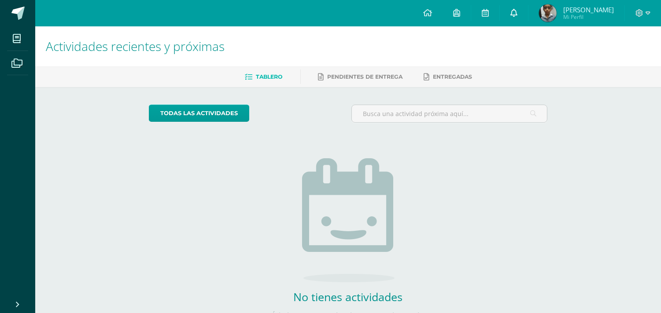
click at [507, 17] on link at bounding box center [514, 13] width 28 height 26
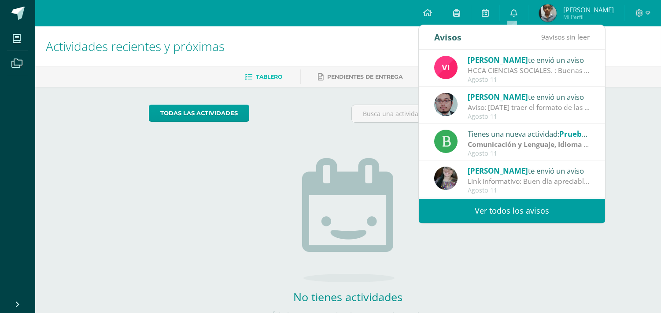
click at [509, 215] on link "Ver todos los avisos" at bounding box center [512, 211] width 186 height 24
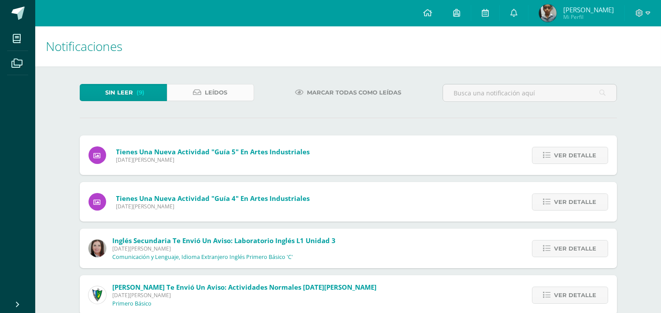
click at [218, 100] on span "Leídos" at bounding box center [216, 93] width 22 height 16
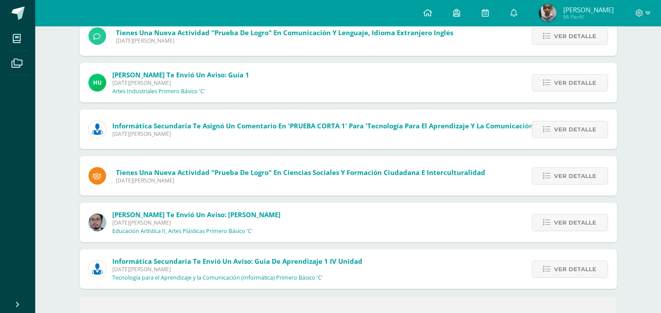
scroll to position [328, 0]
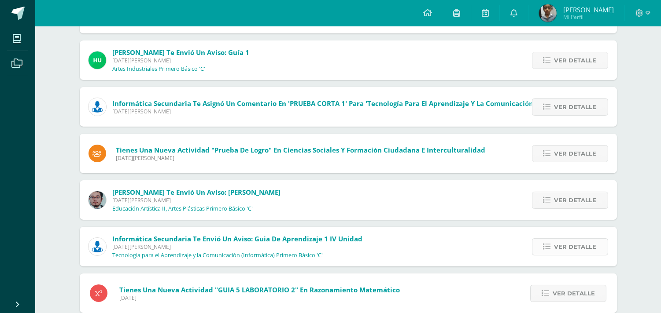
click at [564, 250] on span "Ver detalle" at bounding box center [575, 247] width 42 height 16
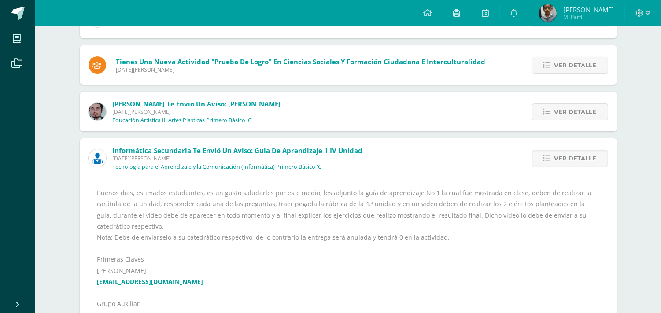
scroll to position [425, 0]
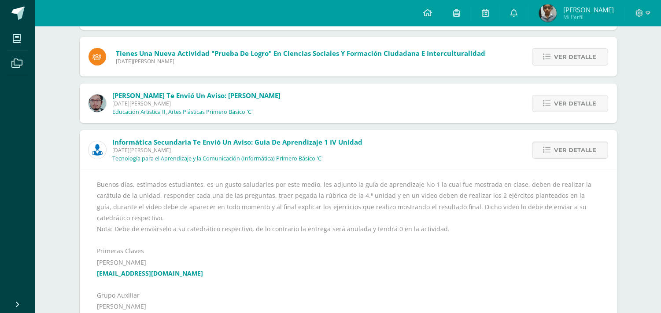
drag, startPoint x: 660, startPoint y: 155, endPoint x: 662, endPoint y: 160, distance: 4.6
click at [660, 158] on html "Mis cursos Archivos Cerrar panel Artes Industriales Primero Básico "C" Ciencias…" at bounding box center [330, 218] width 661 height 1286
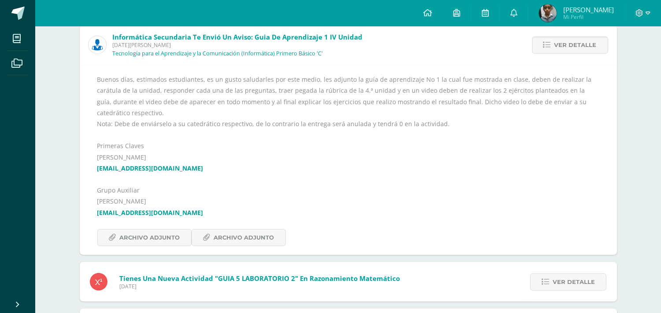
scroll to position [535, 0]
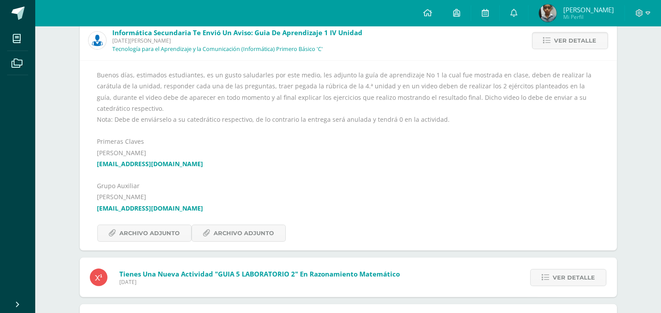
click at [236, 292] on div "[PERSON_NAME] te envió un aviso: HCCA CIENCIAS SOCIALES. [DATE][PERSON_NAME] Ci…" at bounding box center [348, 167] width 537 height 1132
